Goal: Transaction & Acquisition: Book appointment/travel/reservation

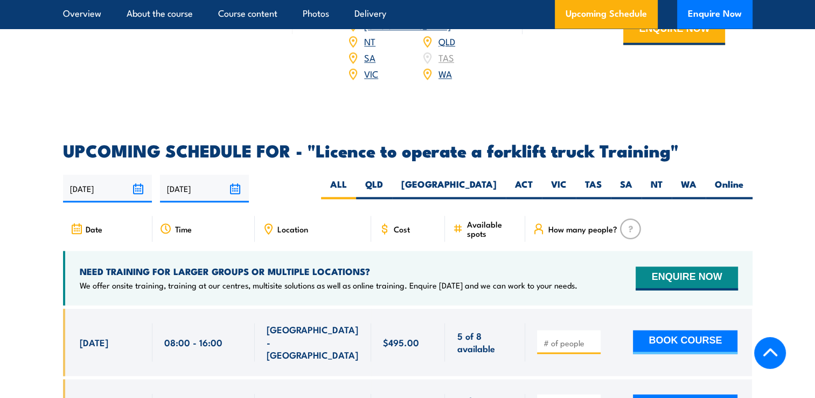
scroll to position [1778, 0]
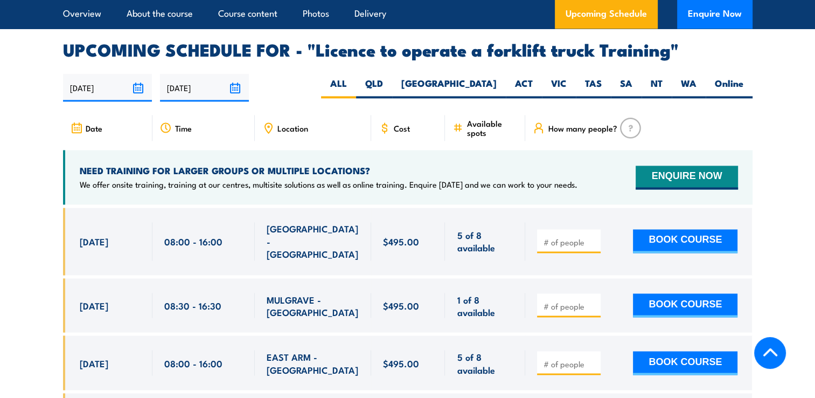
click at [570, 236] on input "number" at bounding box center [570, 241] width 54 height 11
type input "1"
click at [720, 229] on button "BOOK COURSE" at bounding box center [685, 241] width 105 height 24
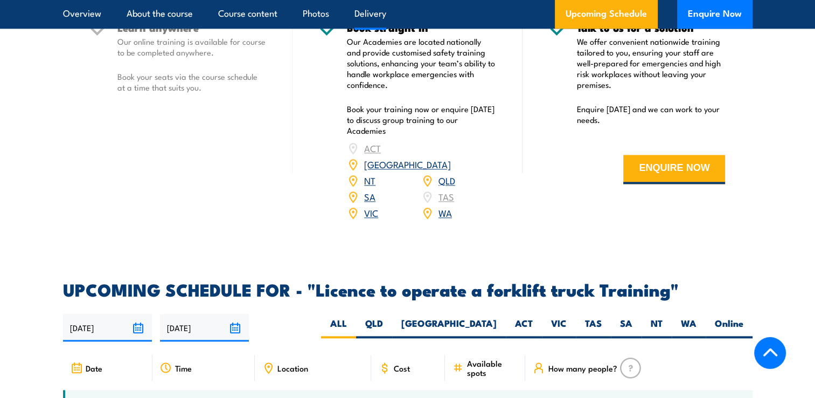
scroll to position [1616, 0]
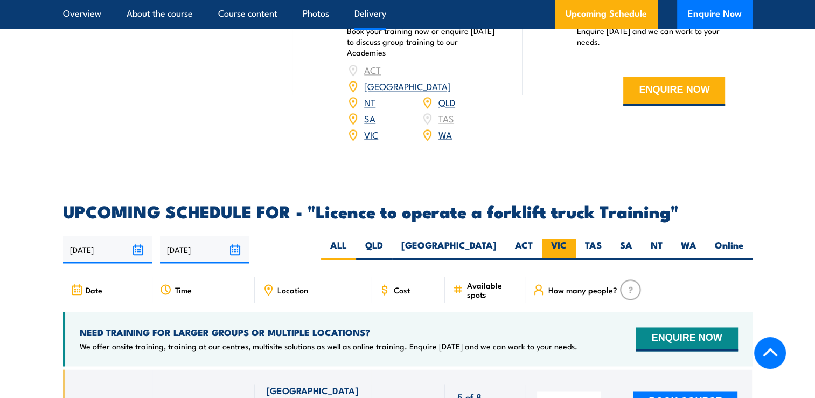
click at [560, 239] on label "VIC" at bounding box center [559, 249] width 34 height 21
click at [567, 239] on input "VIC" at bounding box center [570, 242] width 7 height 7
radio input "true"
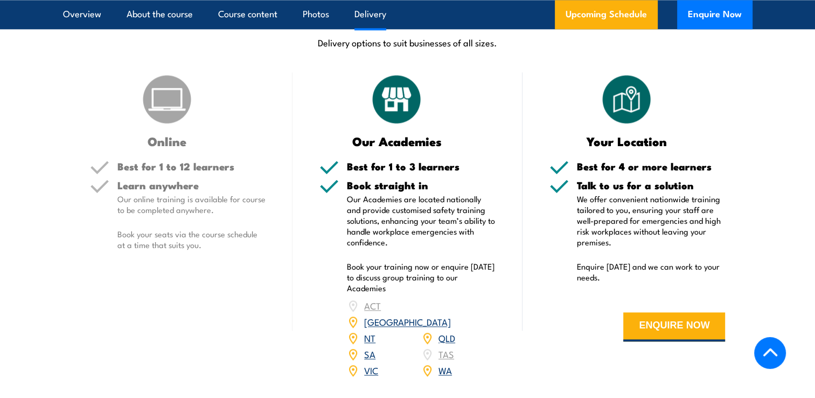
scroll to position [1372, 0]
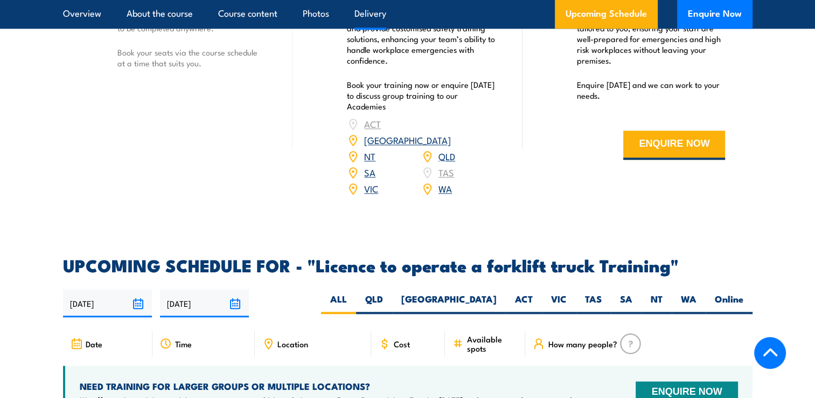
scroll to position [1724, 0]
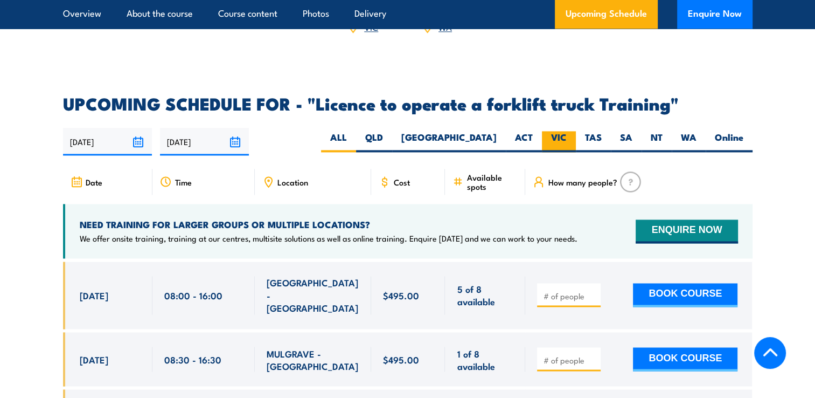
click at [553, 131] on label "VIC" at bounding box center [559, 141] width 34 height 21
click at [567, 131] on input "VIC" at bounding box center [570, 134] width 7 height 7
radio input "true"
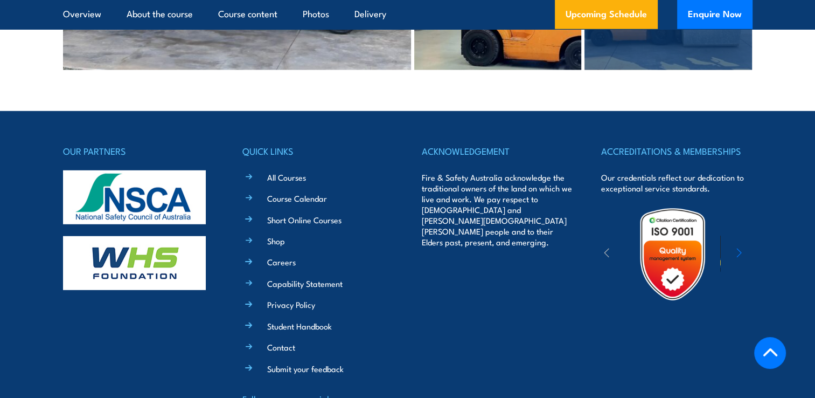
scroll to position [3107, 0]
